Goal: Navigation & Orientation: Find specific page/section

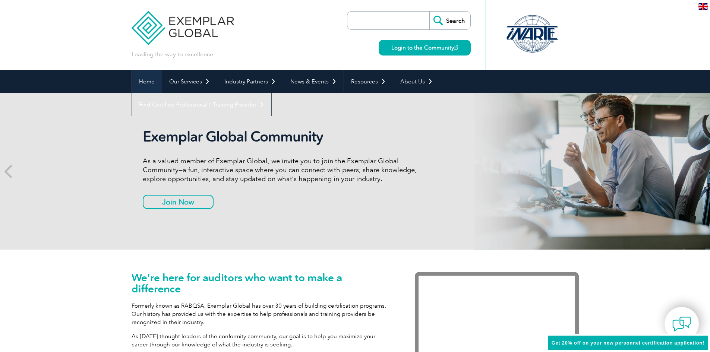
click at [144, 78] on link "Home" at bounding box center [147, 81] width 30 height 23
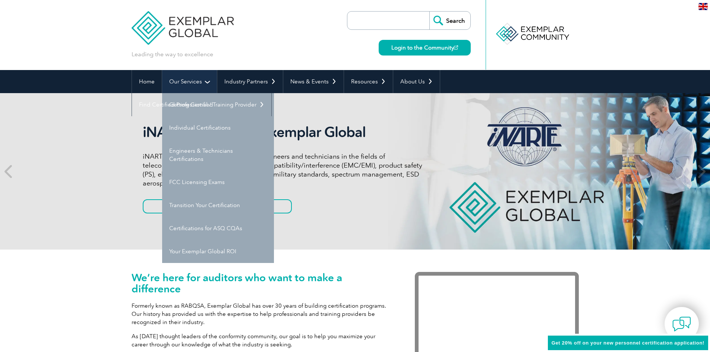
click at [199, 82] on link "Our Services" at bounding box center [189, 81] width 55 height 23
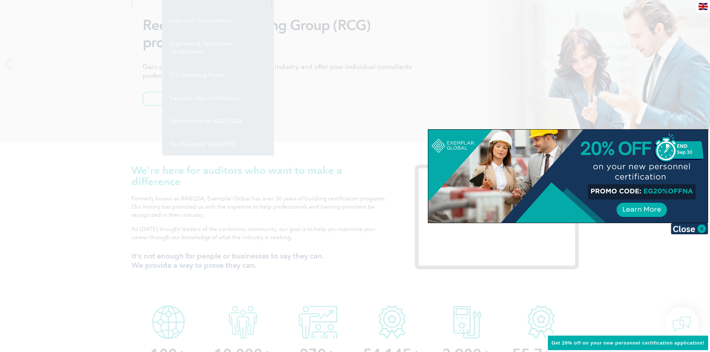
scroll to position [112, 0]
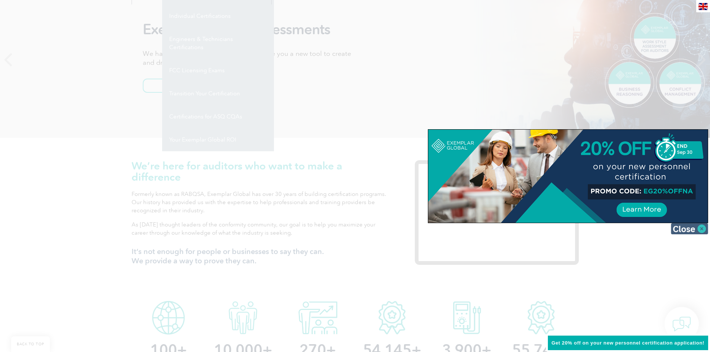
click at [697, 230] on img at bounding box center [689, 228] width 37 height 11
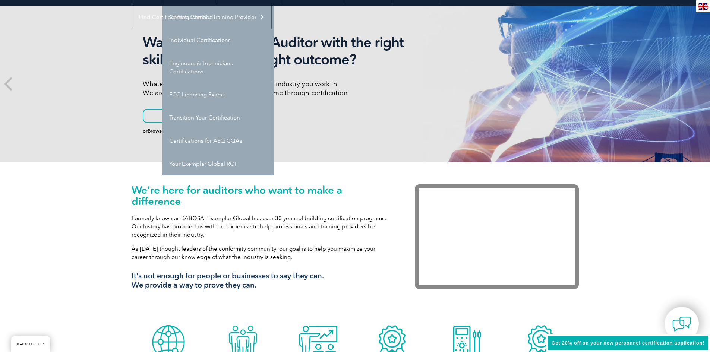
scroll to position [75, 0]
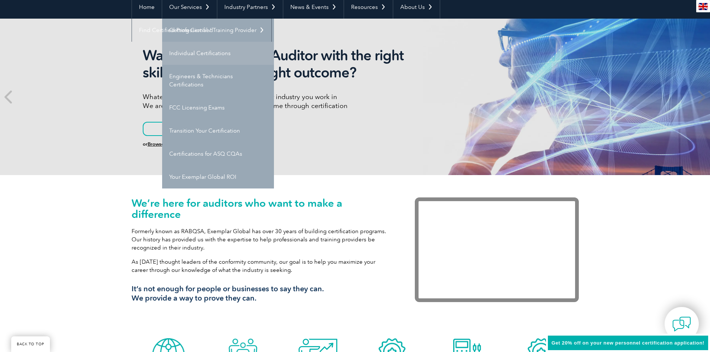
click at [197, 54] on link "Individual Certifications" at bounding box center [218, 53] width 112 height 23
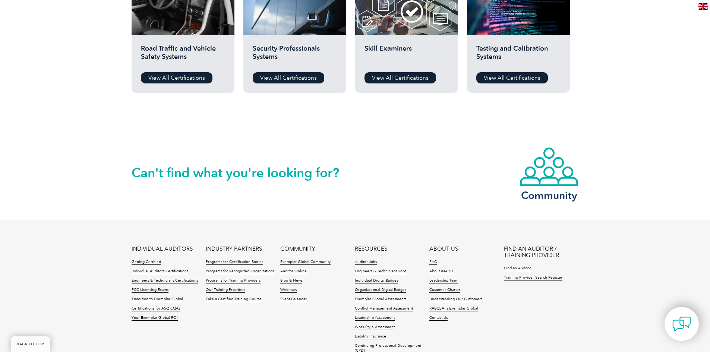
scroll to position [671, 0]
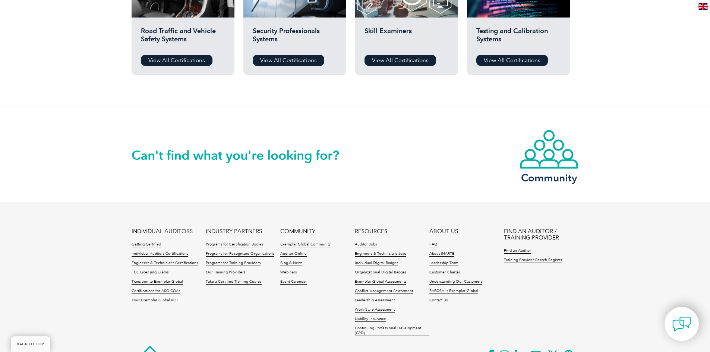
click at [152, 302] on link "Your Exemplar Global ROI" at bounding box center [155, 300] width 46 height 5
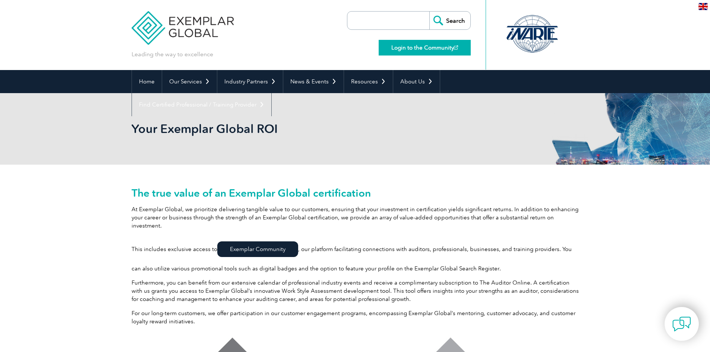
click at [427, 46] on link "Login to the Community" at bounding box center [425, 48] width 92 height 16
